Goal: Information Seeking & Learning: Learn about a topic

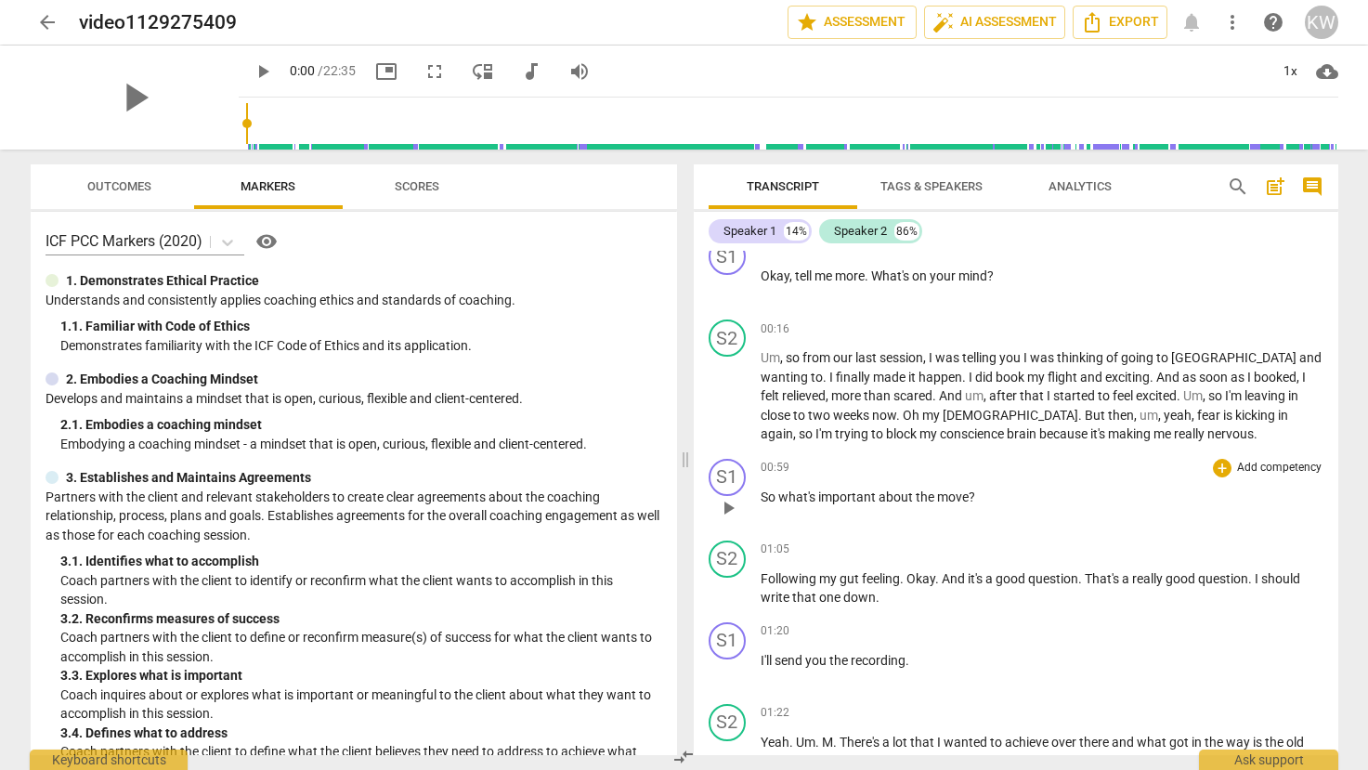
scroll to position [348, 0]
click at [726, 401] on span "play_arrow" at bounding box center [728, 396] width 22 height 22
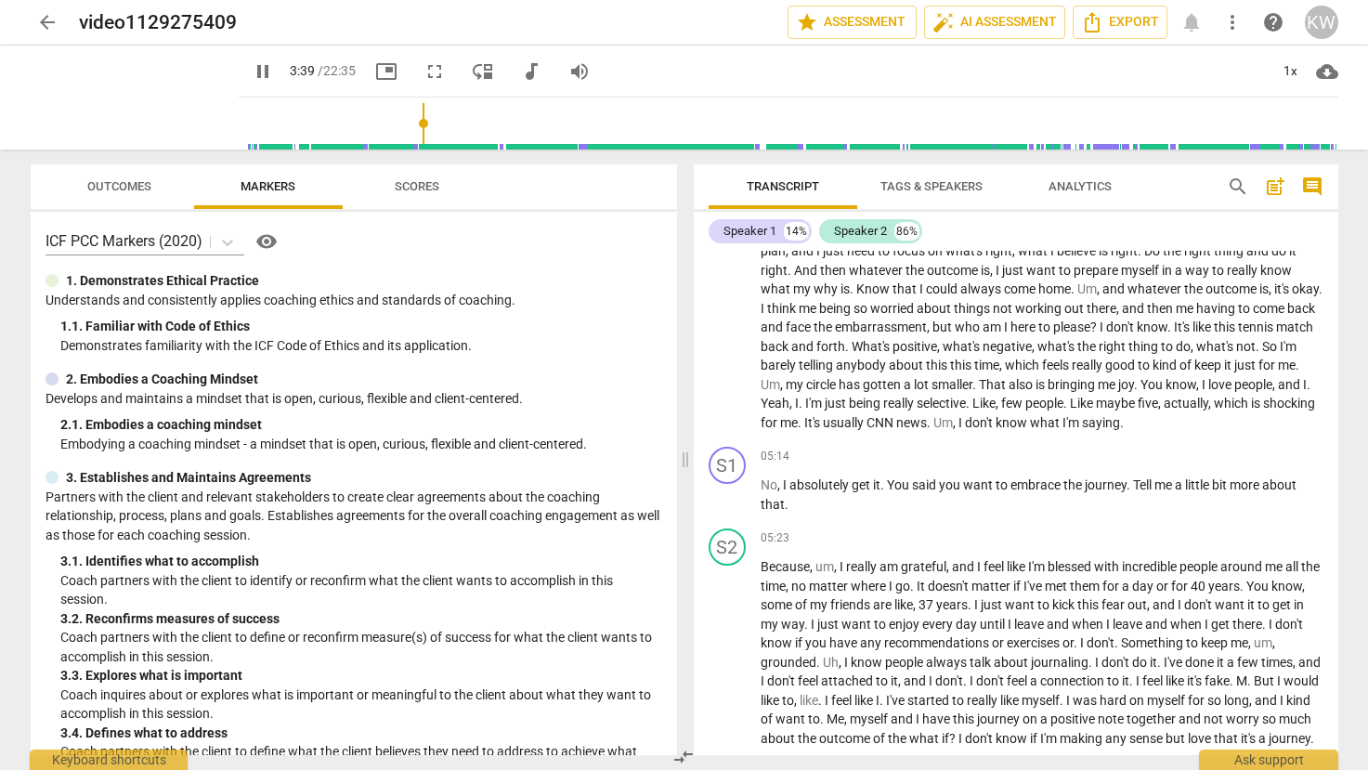
scroll to position [1429, 0]
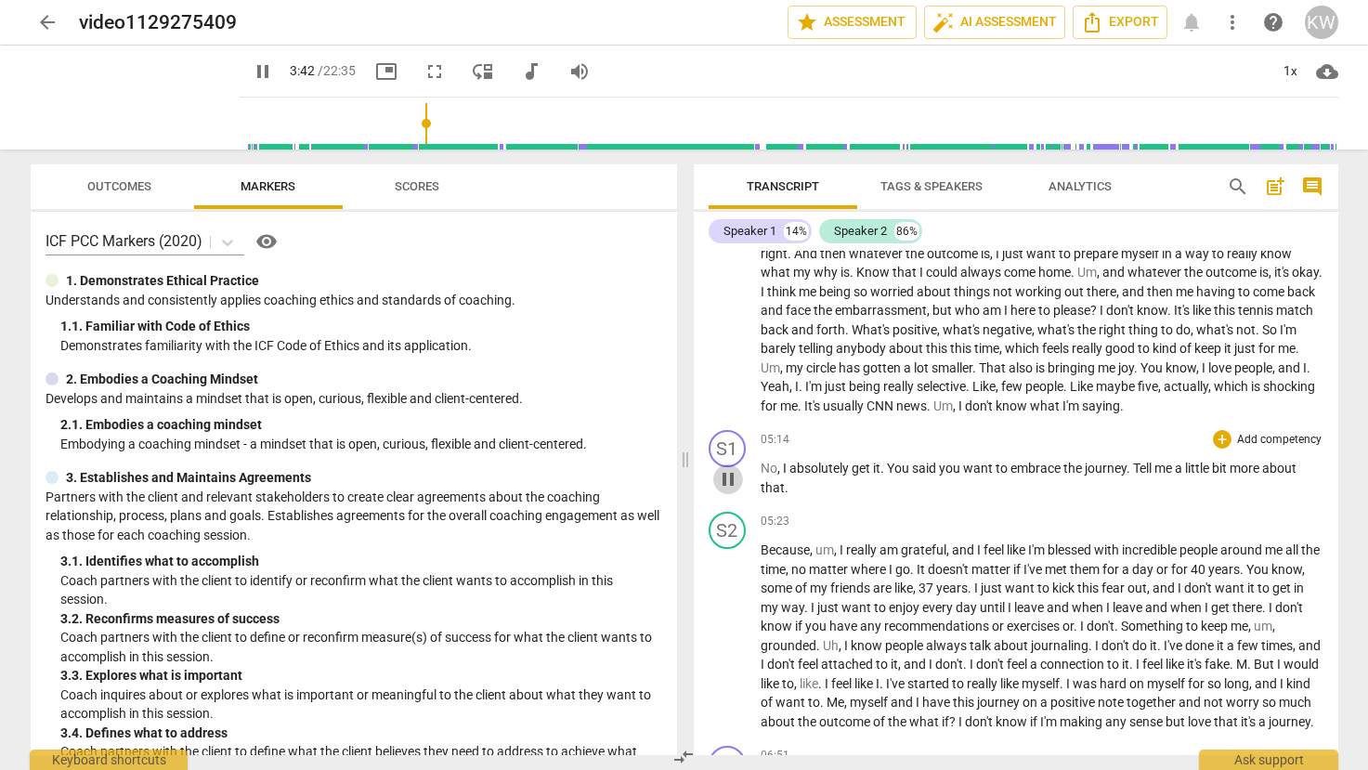
click at [734, 478] on span "pause" at bounding box center [728, 479] width 22 height 22
click at [729, 480] on span "play_arrow" at bounding box center [728, 479] width 22 height 22
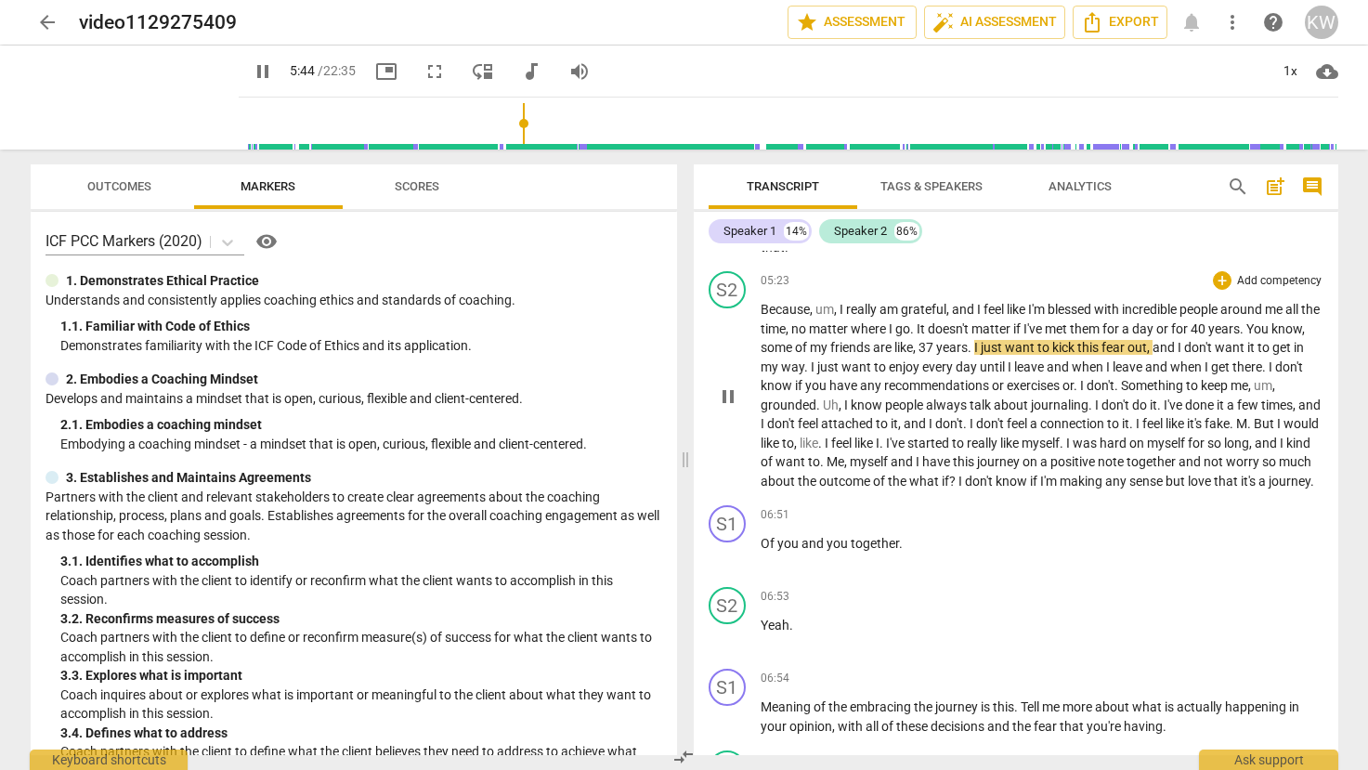
scroll to position [1680, 0]
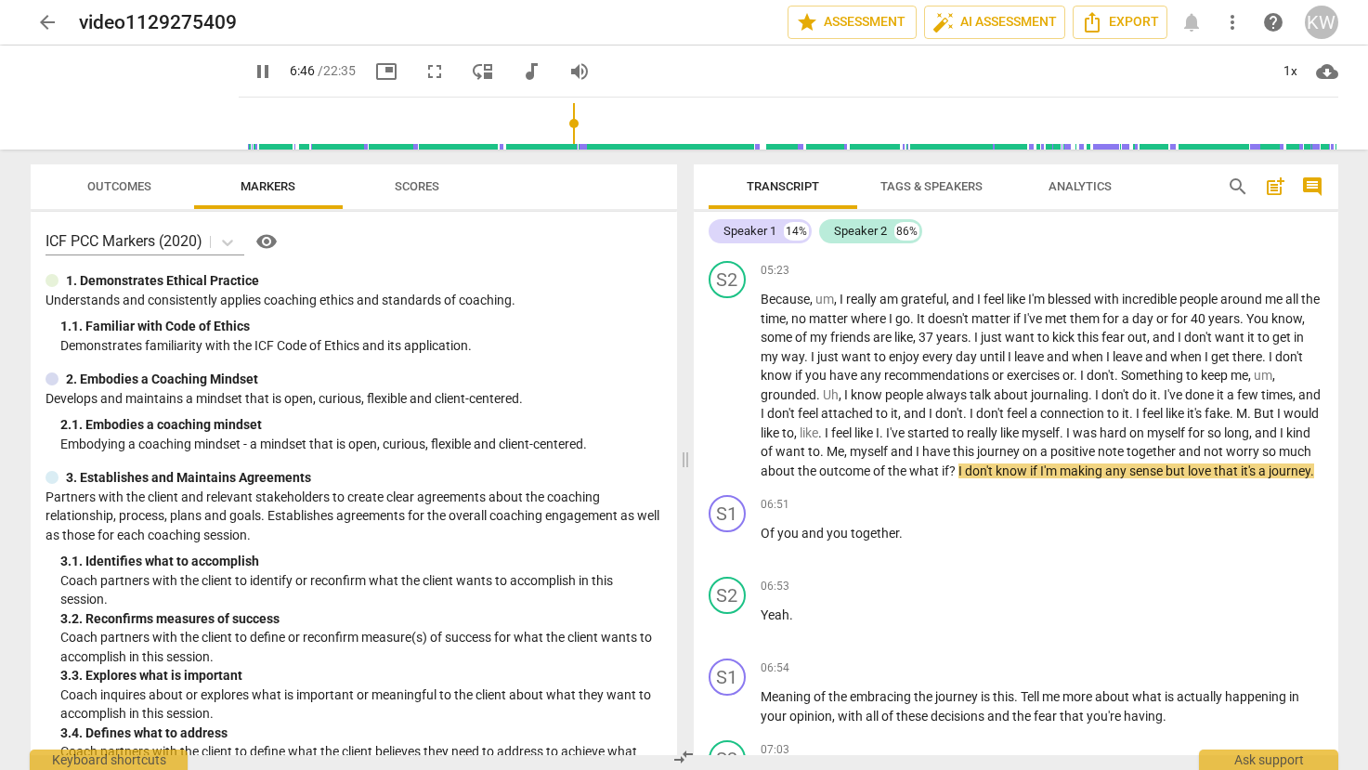
drag, startPoint x: 510, startPoint y: 121, endPoint x: 556, endPoint y: 123, distance: 46.5
click at [556, 123] on input "range" at bounding box center [792, 123] width 1092 height 59
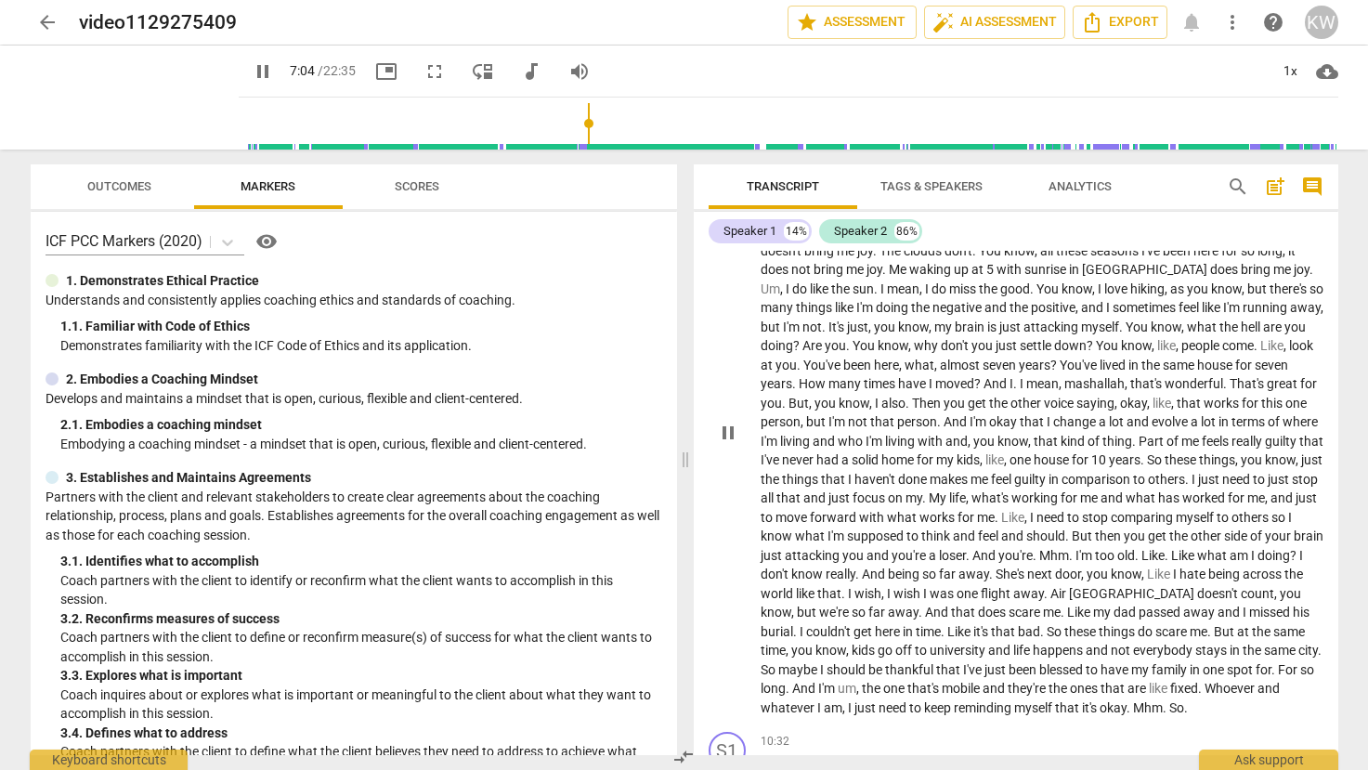
scroll to position [2358, 0]
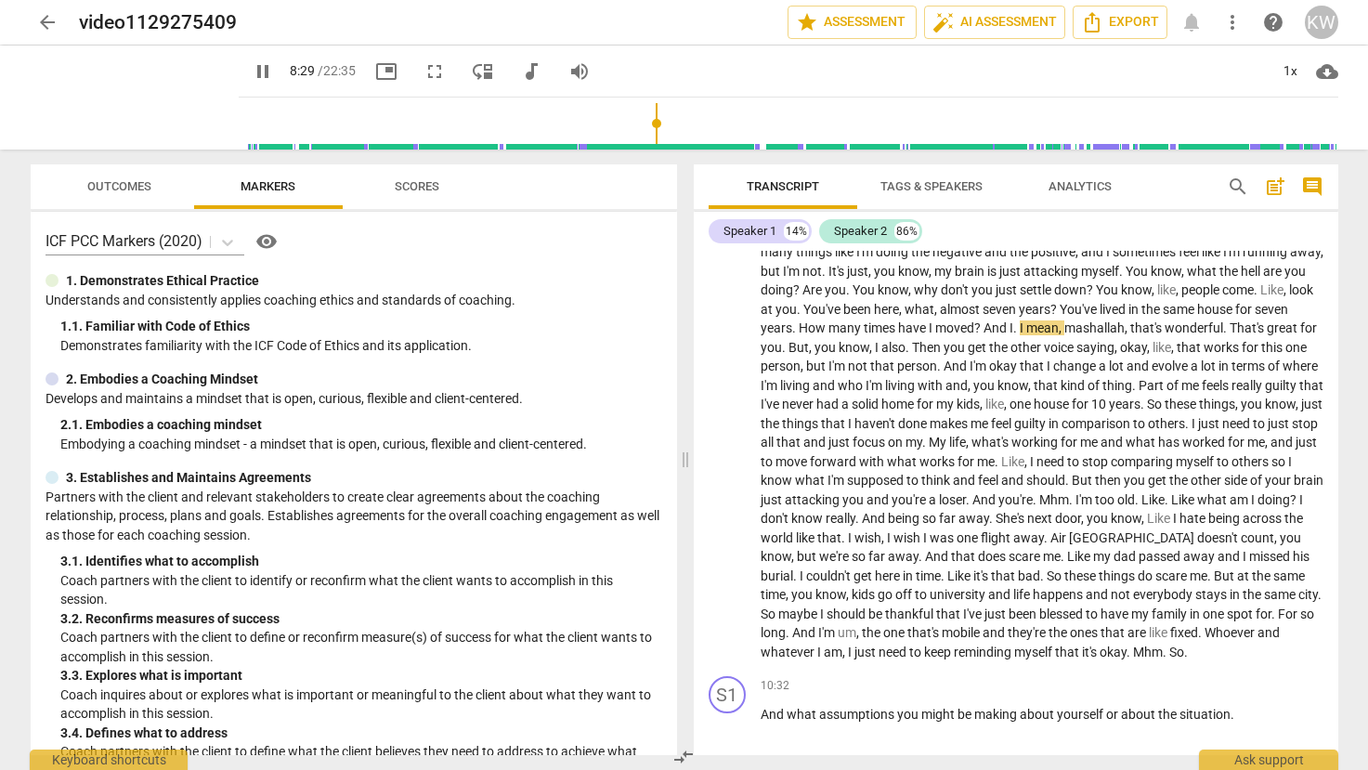
drag, startPoint x: 577, startPoint y: 123, endPoint x: 642, endPoint y: 127, distance: 65.1
click at [642, 127] on input "range" at bounding box center [792, 123] width 1092 height 59
drag, startPoint x: 642, startPoint y: 127, endPoint x: 685, endPoint y: 129, distance: 43.7
click at [685, 129] on input "range" at bounding box center [792, 123] width 1092 height 59
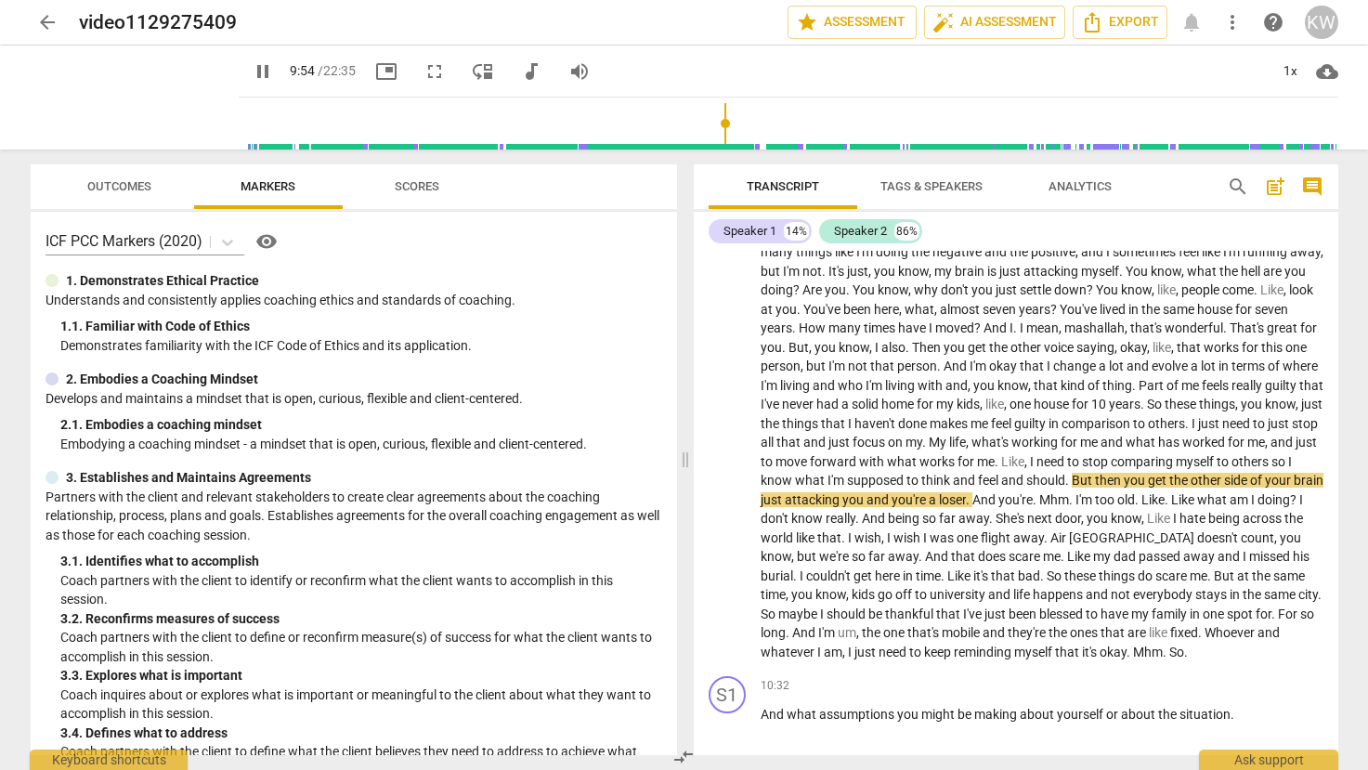
drag, startPoint x: 689, startPoint y: 124, endPoint x: 712, endPoint y: 124, distance: 23.2
click at [712, 124] on input "range" at bounding box center [792, 123] width 1092 height 59
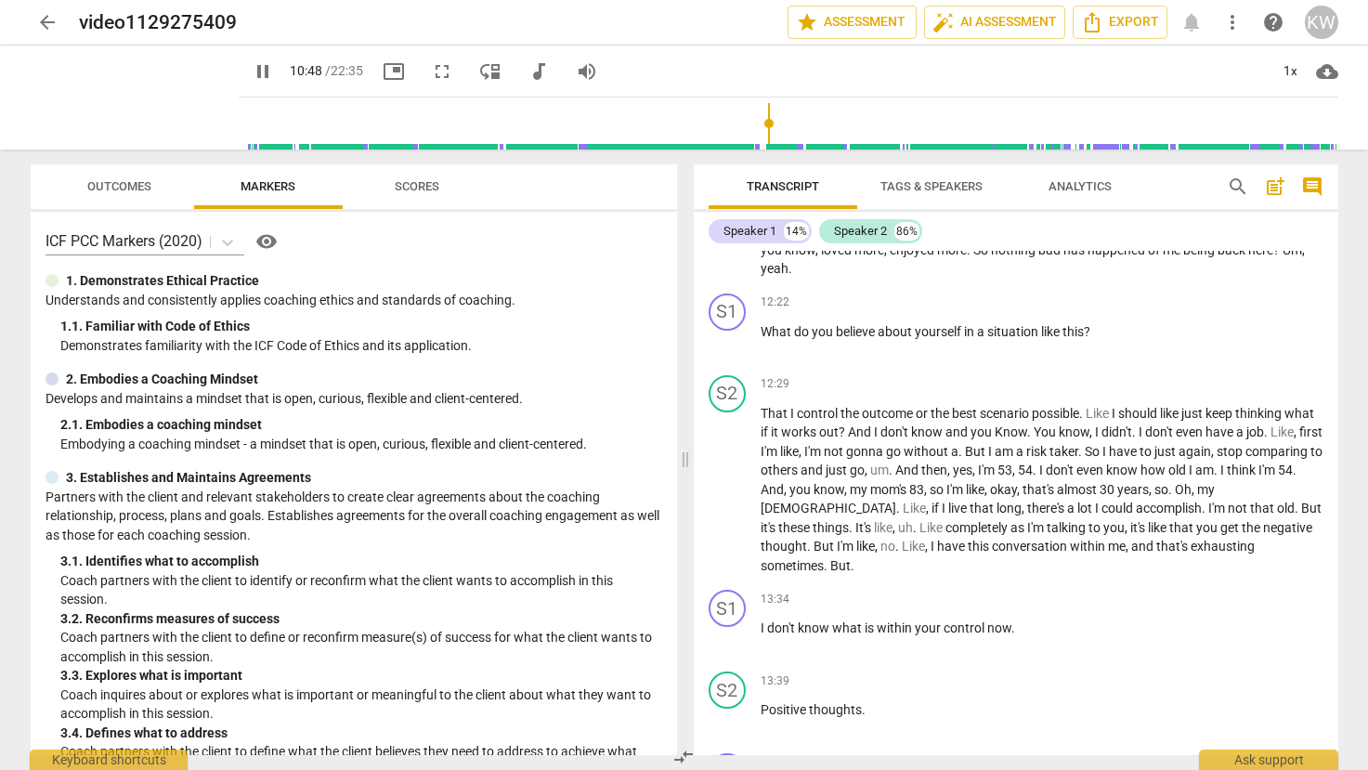
scroll to position [3241, 0]
click at [727, 352] on span "pause" at bounding box center [728, 341] width 22 height 22
click at [727, 352] on span "play_arrow" at bounding box center [728, 341] width 22 height 22
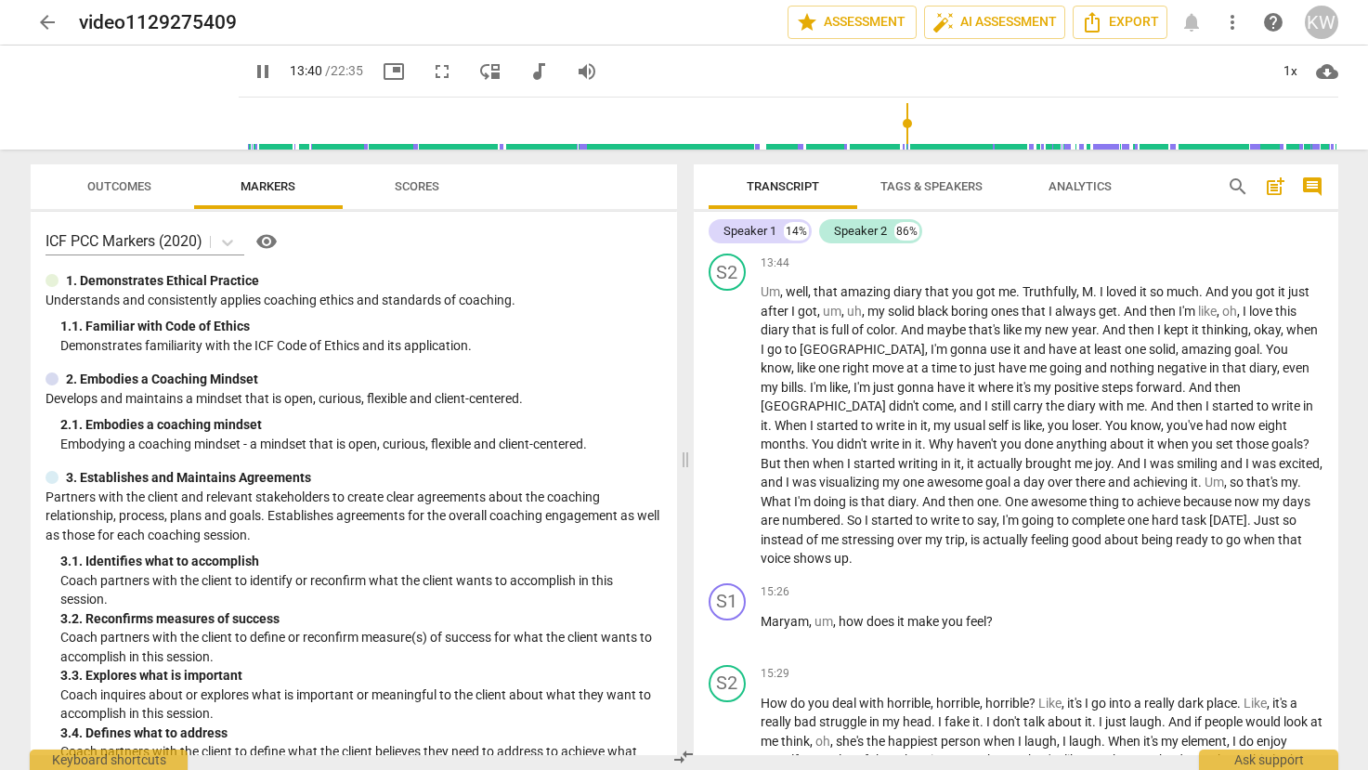
scroll to position [3844, 0]
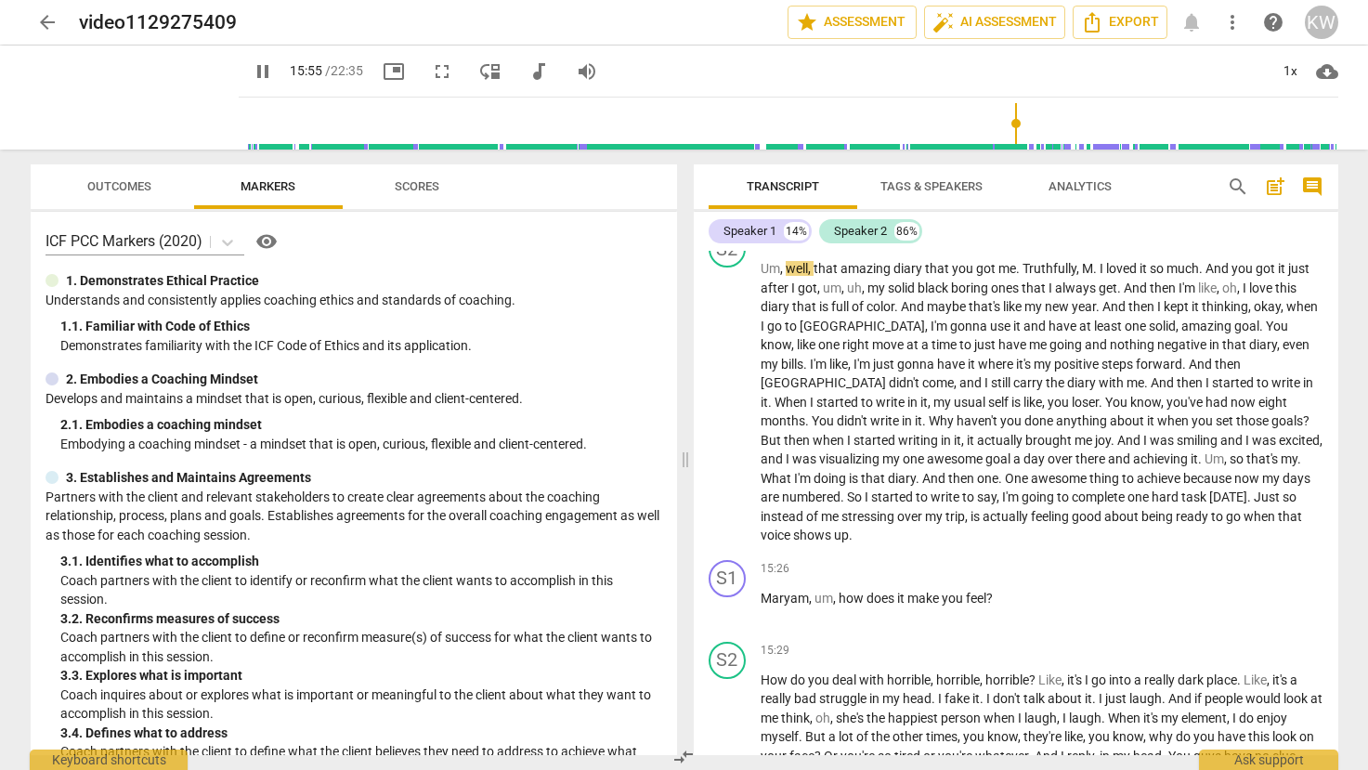
drag, startPoint x: 903, startPoint y: 123, endPoint x: 1007, endPoint y: 127, distance: 105.0
click at [1007, 127] on input "range" at bounding box center [792, 123] width 1092 height 59
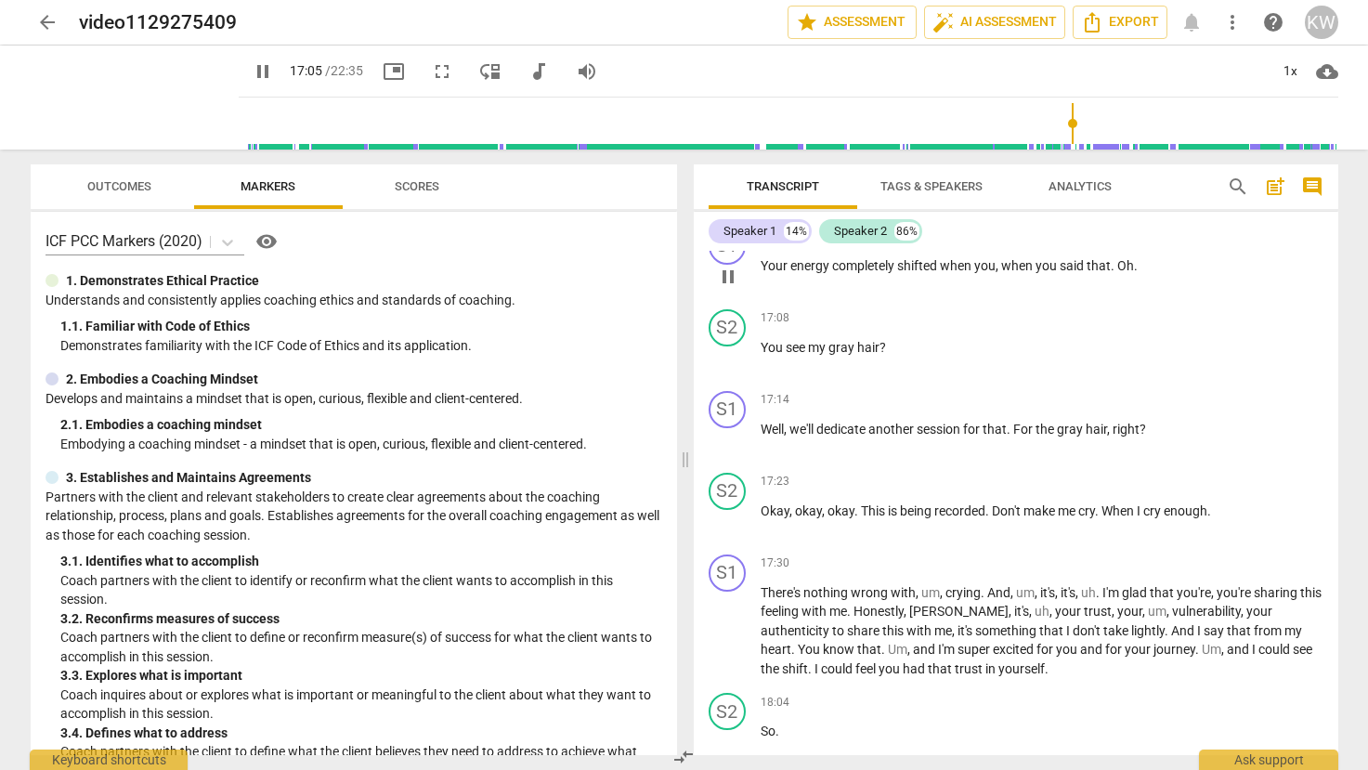
scroll to position [5091, 0]
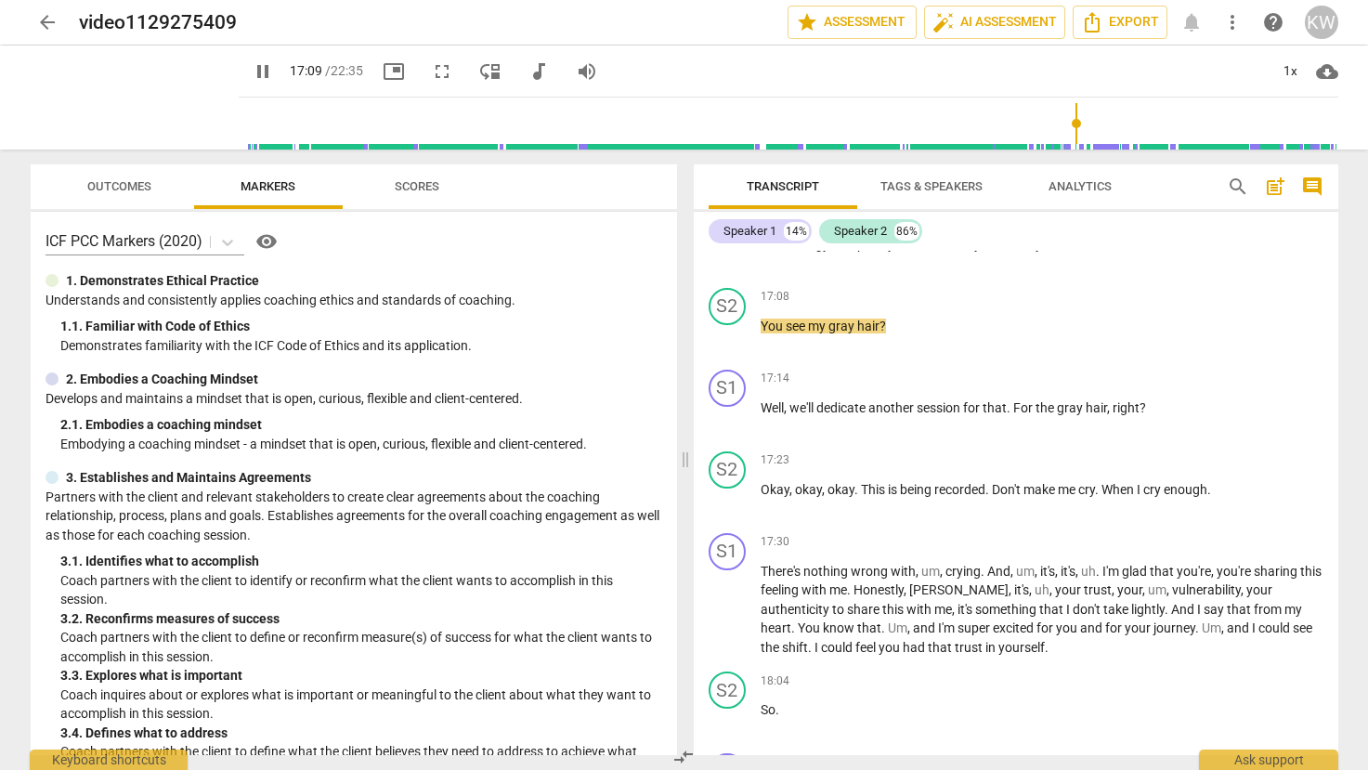
click at [252, 74] on span "pause" at bounding box center [263, 71] width 22 height 22
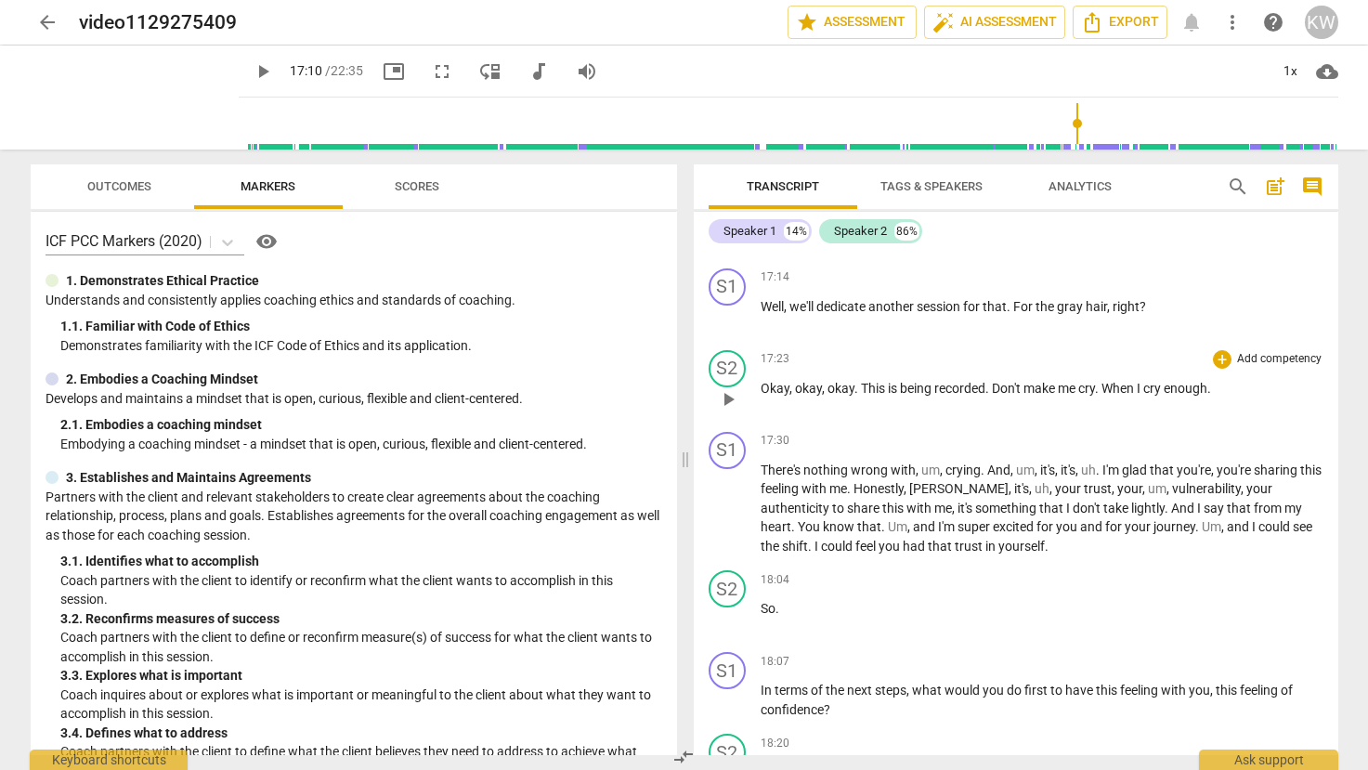
scroll to position [5195, 0]
click at [718, 507] on span "play_arrow" at bounding box center [728, 506] width 22 height 22
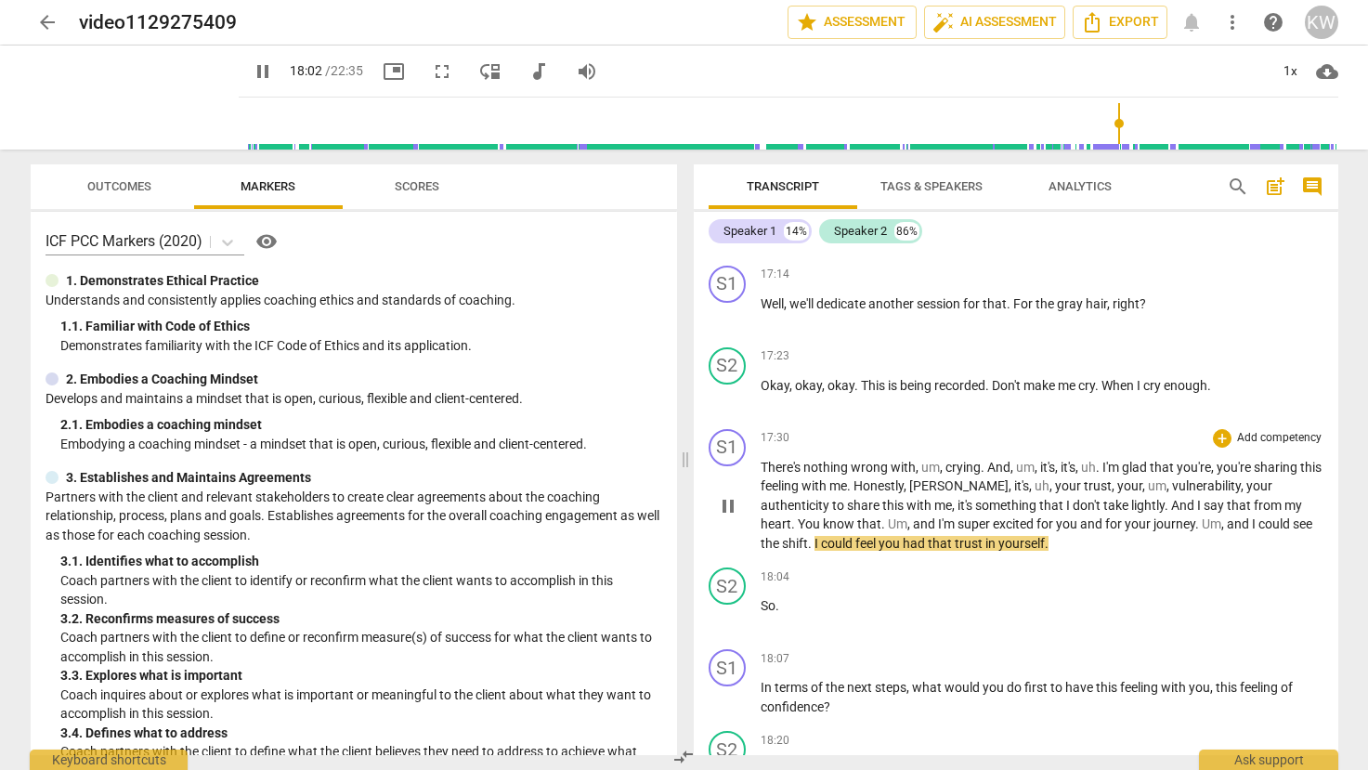
click at [728, 505] on span "pause" at bounding box center [728, 506] width 22 height 22
drag, startPoint x: 239, startPoint y: 63, endPoint x: 249, endPoint y: 78, distance: 18.0
click at [252, 63] on span "play_arrow" at bounding box center [263, 71] width 22 height 22
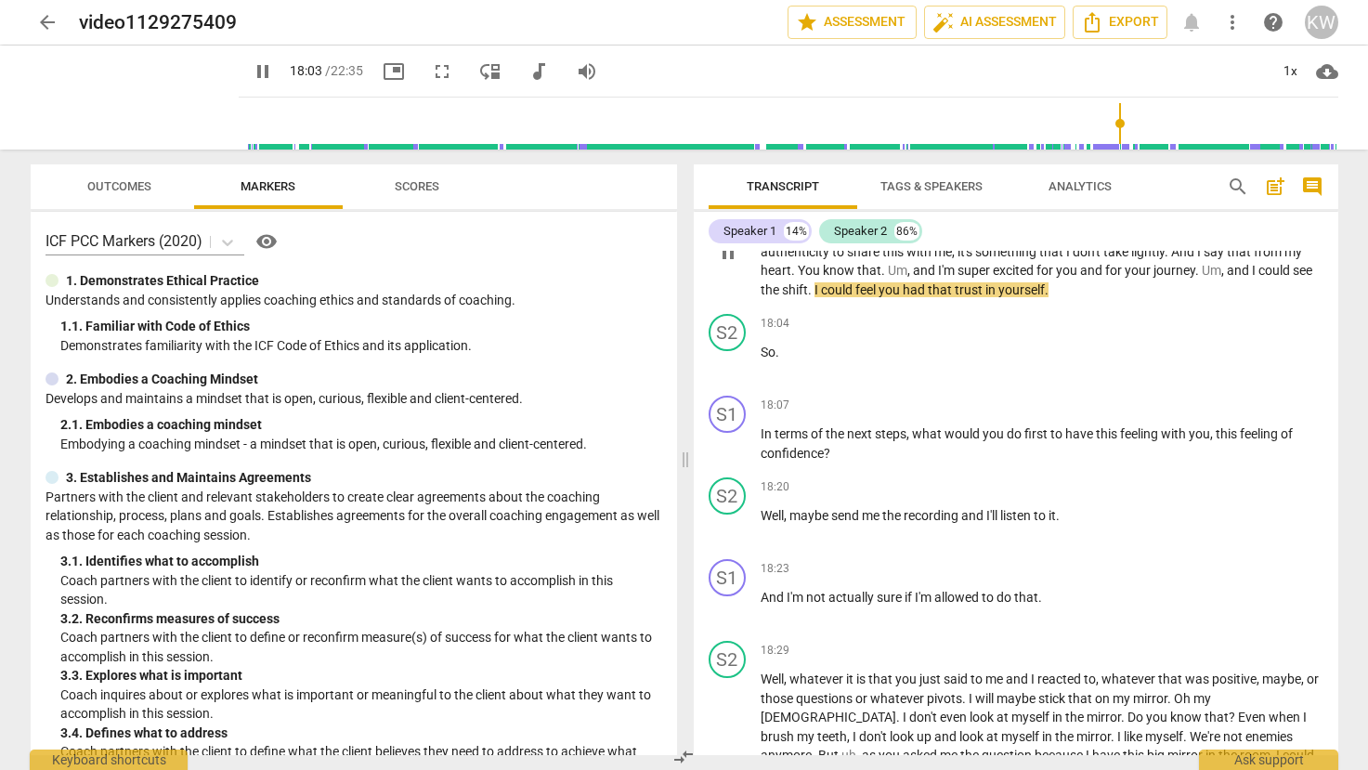
scroll to position [5476, 0]
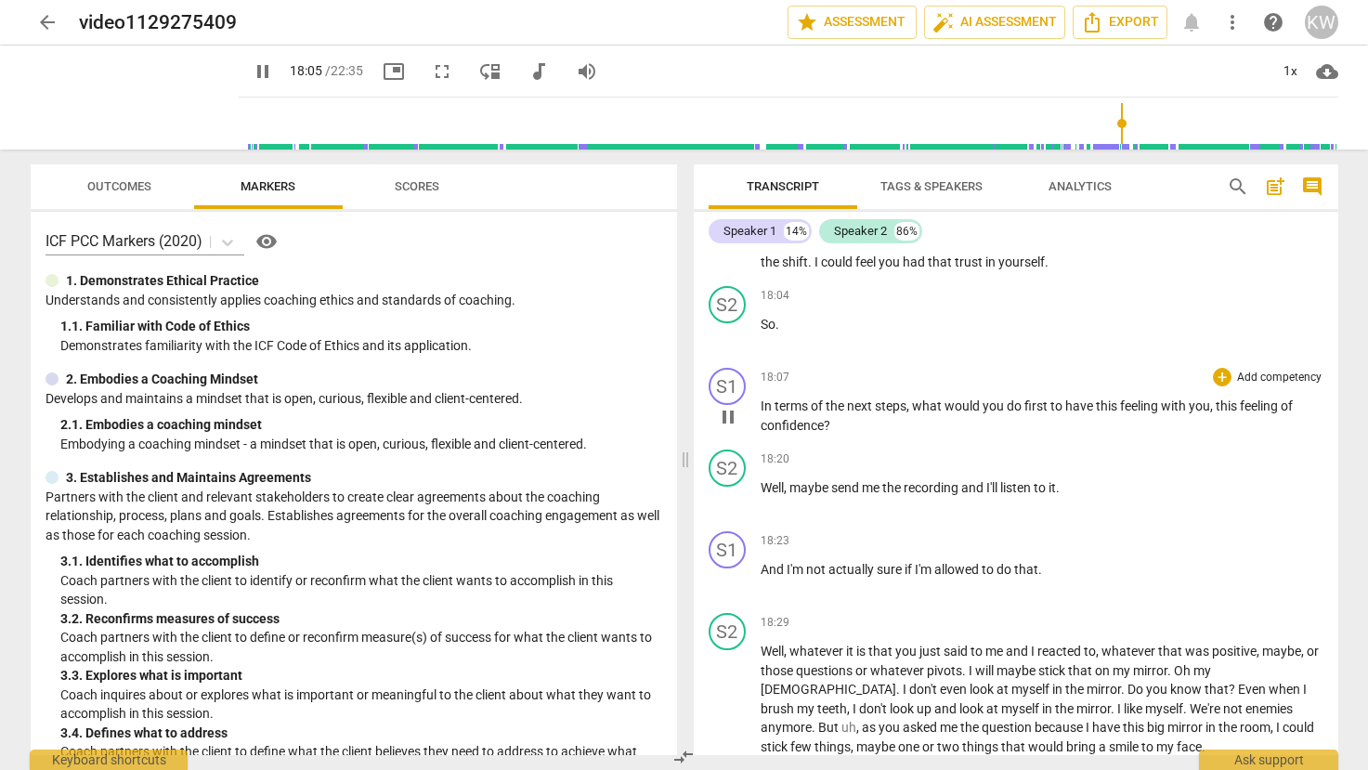
click at [725, 419] on span "pause" at bounding box center [728, 417] width 22 height 22
click at [728, 421] on span "play_arrow" at bounding box center [728, 417] width 22 height 22
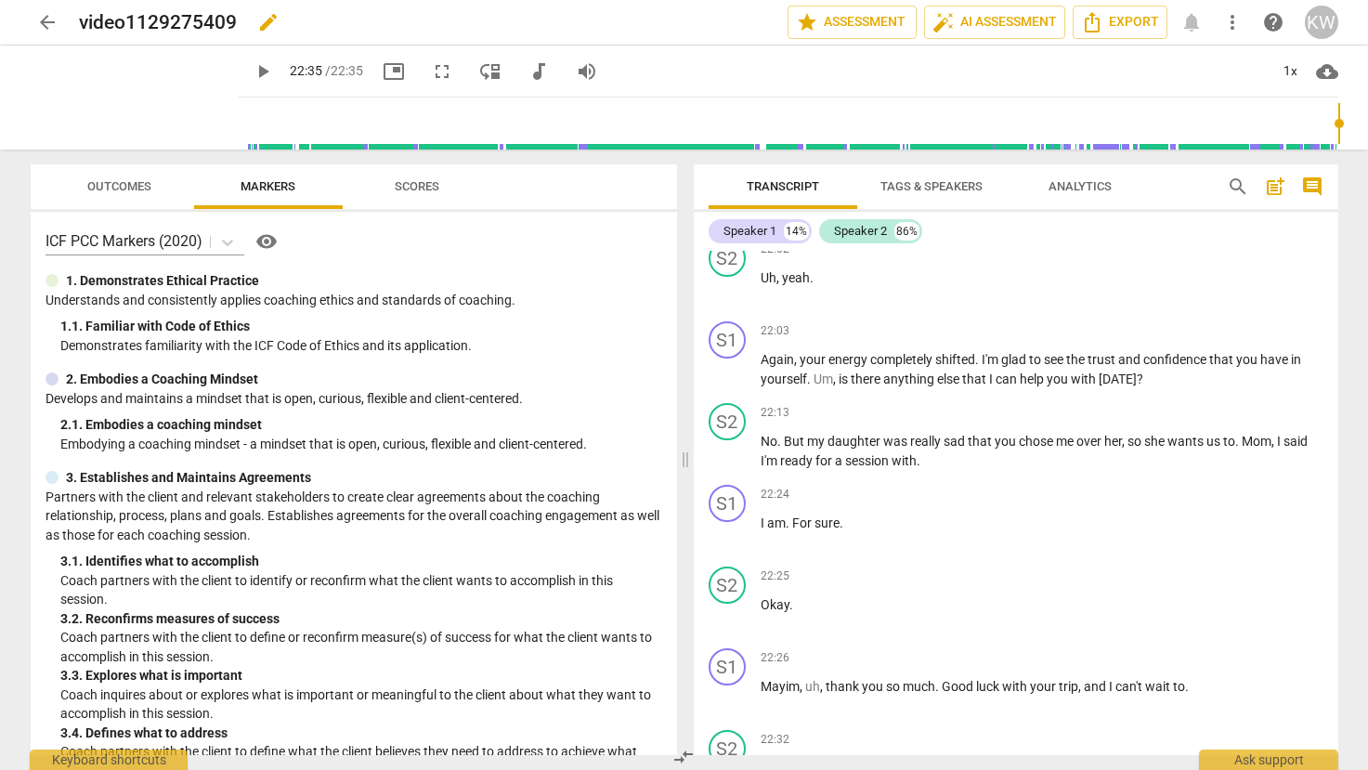
type input "1355"
click at [758, 228] on div "Speaker 1" at bounding box center [749, 231] width 53 height 19
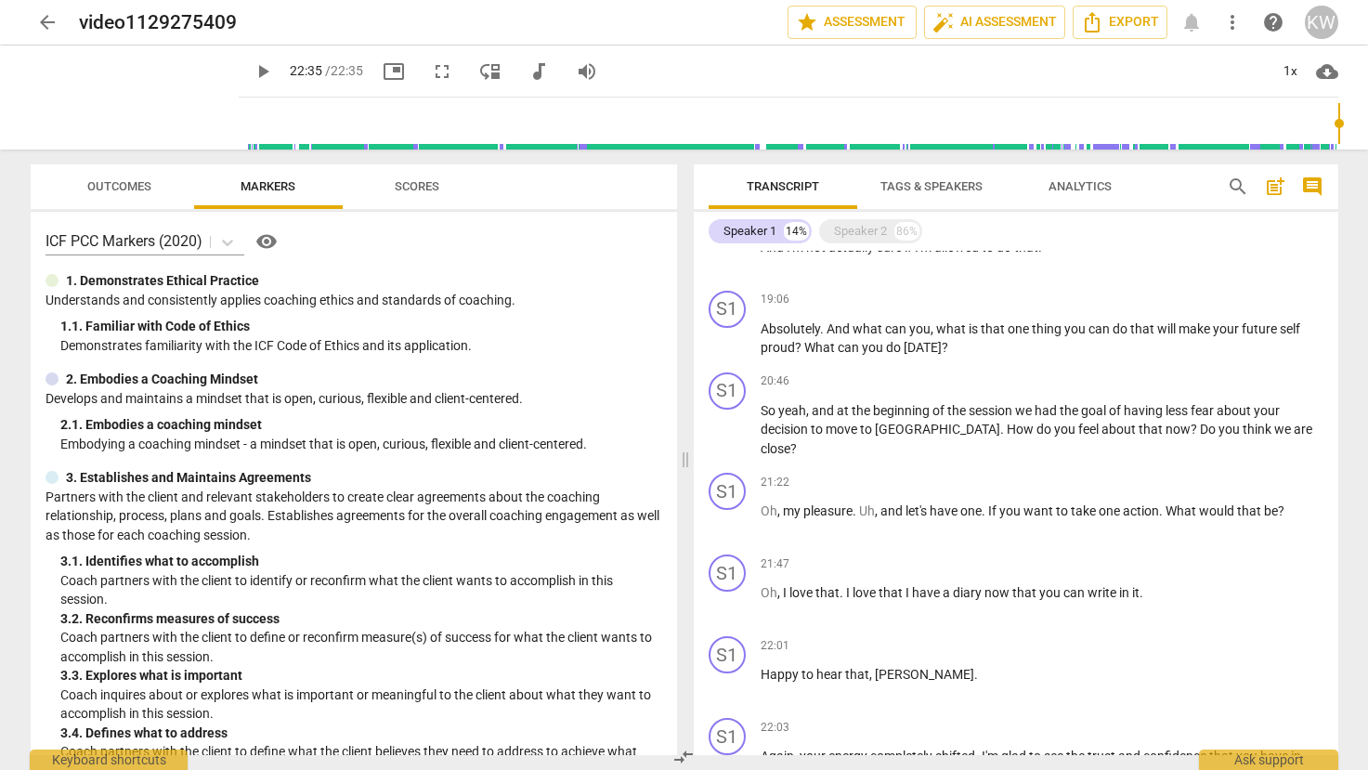
scroll to position [2078, 0]
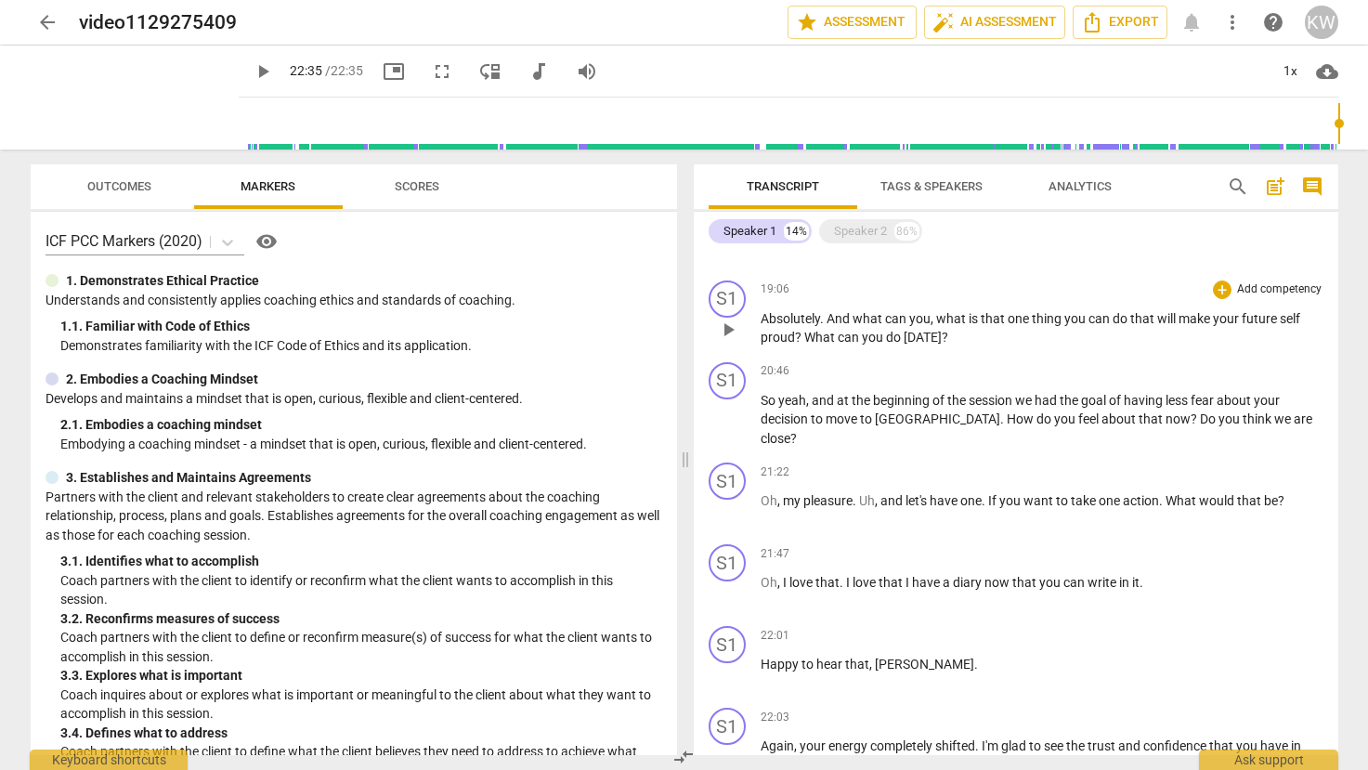
click at [995, 333] on p "Absolutely . And what can you , what is that one thing you can do that will mak…" at bounding box center [1041, 328] width 563 height 38
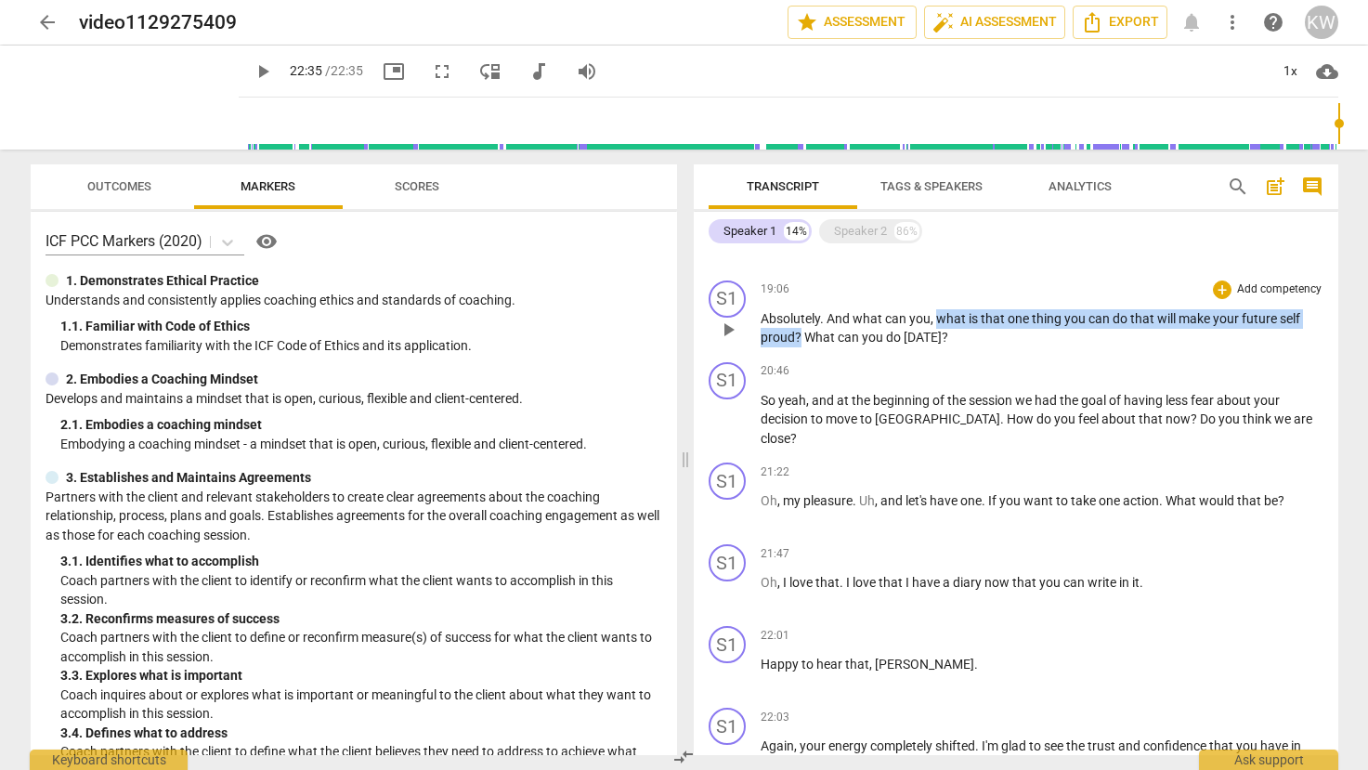
drag, startPoint x: 938, startPoint y: 320, endPoint x: 806, endPoint y: 344, distance: 133.9
click at [800, 343] on p "Absolutely . And what can you , what is that one thing you can do that will mak…" at bounding box center [1041, 328] width 563 height 38
copy p "what is that one thing you can do that will make your future self proud ?"
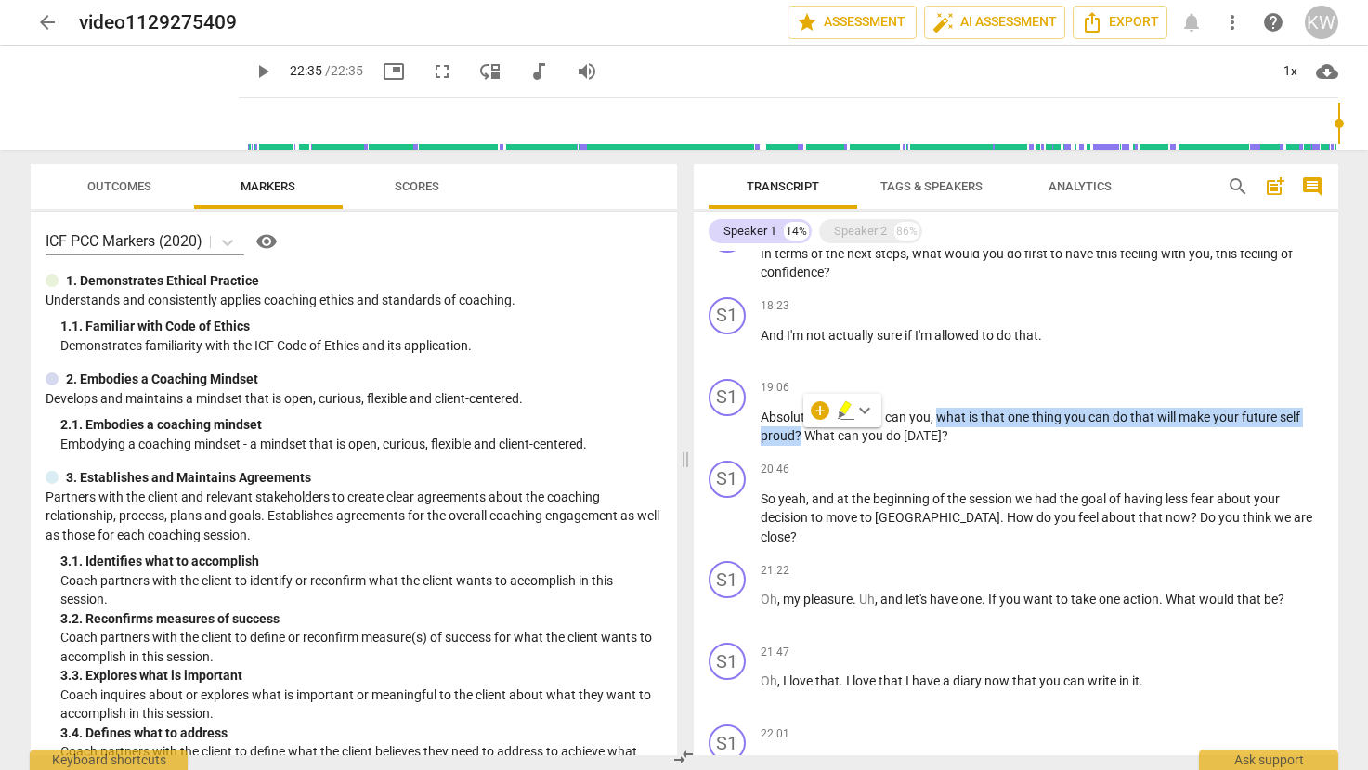
scroll to position [1981, 0]
click at [982, 559] on div "21:22 + Add competency keyboard_arrow_right" at bounding box center [1041, 568] width 563 height 19
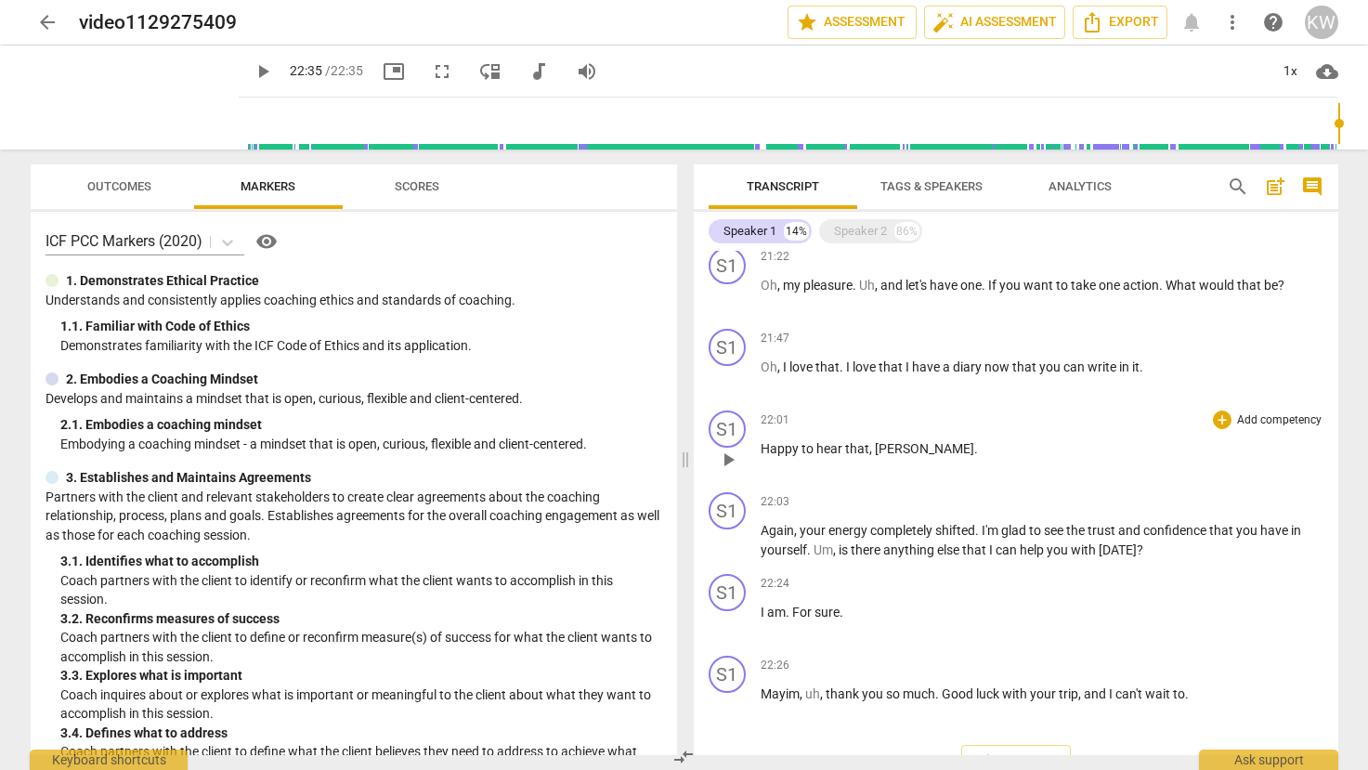
scroll to position [2318, 0]
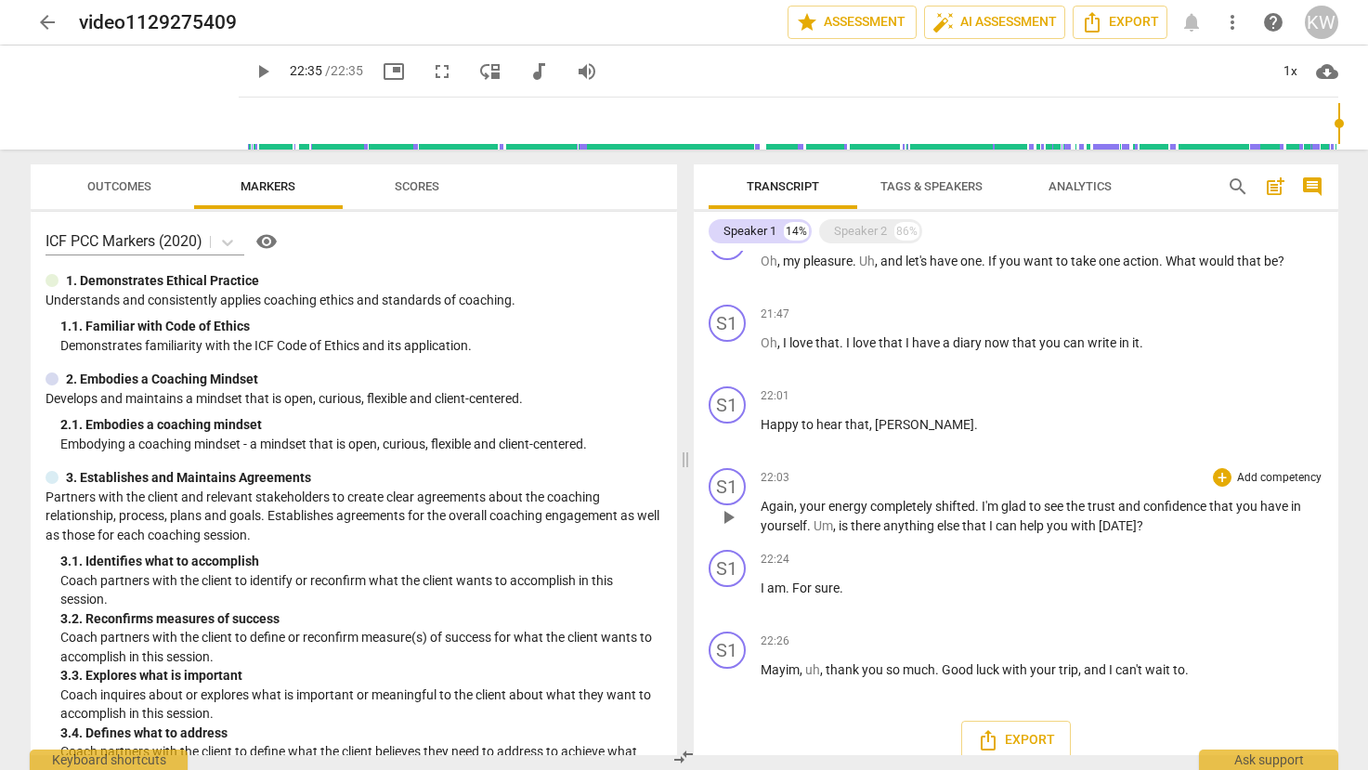
drag, startPoint x: 984, startPoint y: 485, endPoint x: 1133, endPoint y: 509, distance: 150.5
click at [1133, 509] on p "Again , your energy completely shifted . I'm glad to see the trust and confiden…" at bounding box center [1041, 516] width 563 height 38
drag, startPoint x: 983, startPoint y: 484, endPoint x: 809, endPoint y: 506, distance: 176.0
click at [809, 506] on p "Again , your energy completely shifted . I'm glad to see the trust and confiden…" at bounding box center [1041, 516] width 563 height 38
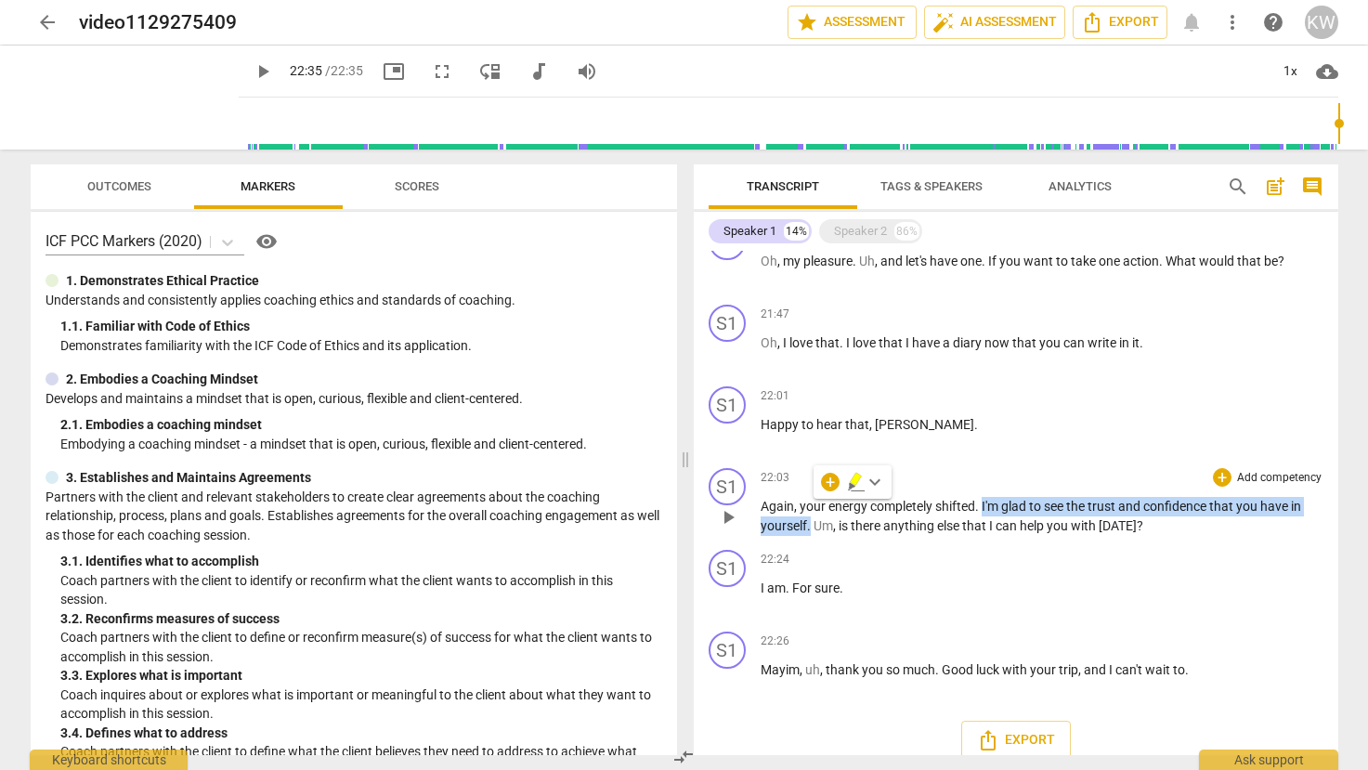
copy p "I'm glad to see the trust and confidence that you have in yourself ."
